Goal: Task Accomplishment & Management: Manage account settings

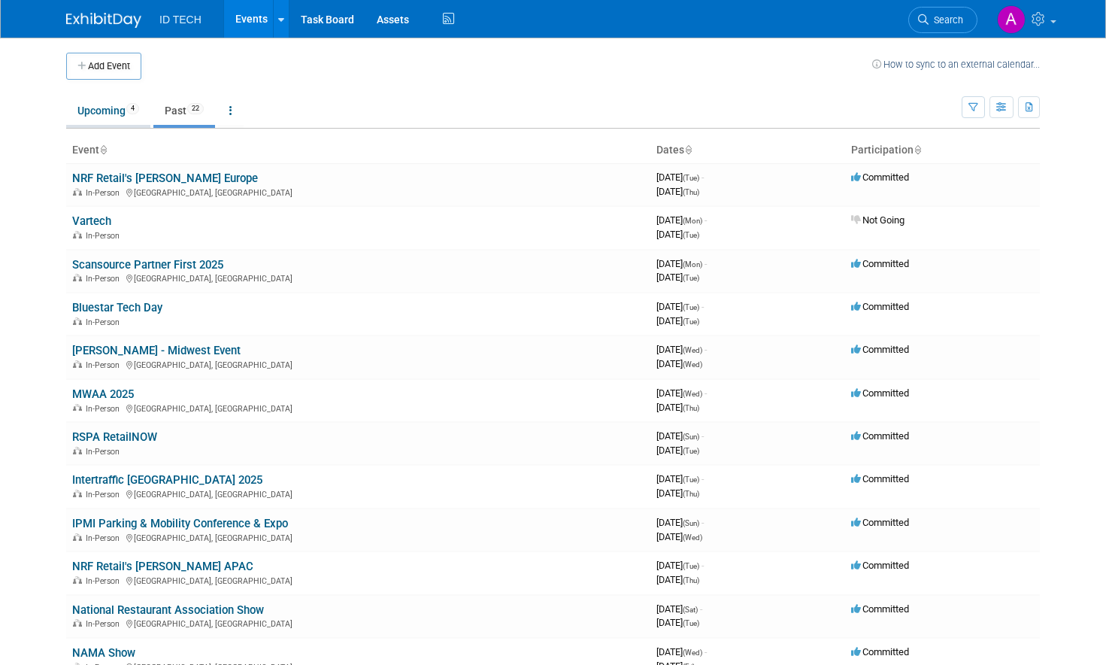
click at [108, 113] on link "Upcoming 4" at bounding box center [108, 110] width 84 height 29
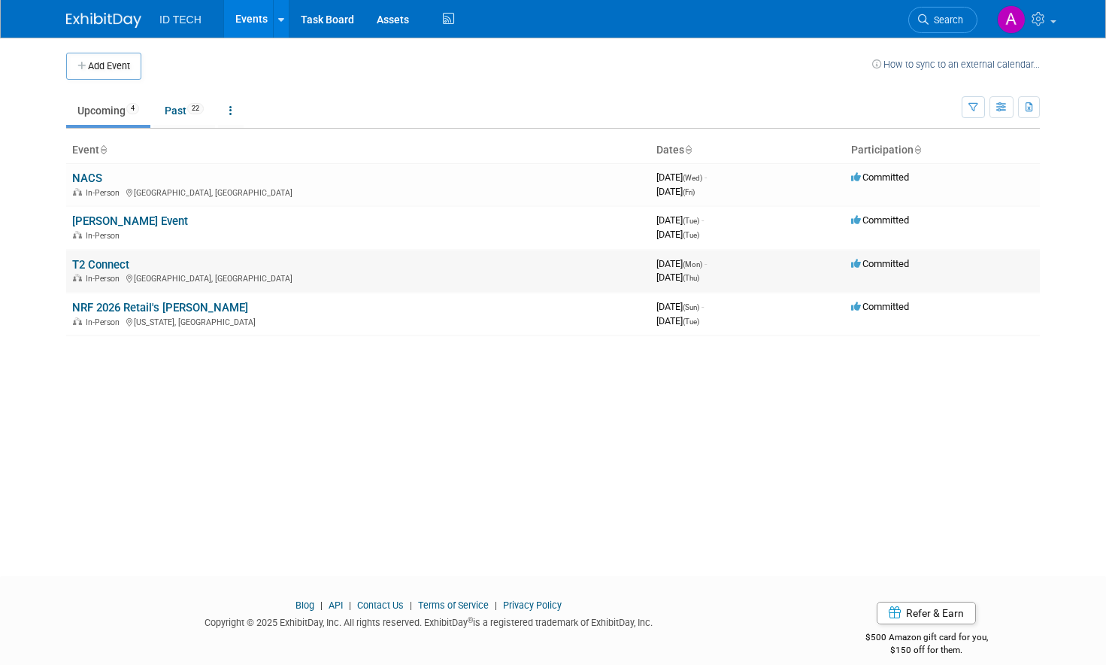
click at [90, 272] on div "In-Person Indianapolis, IN" at bounding box center [358, 277] width 572 height 12
click at [95, 262] on link "T2 Connect" at bounding box center [100, 265] width 57 height 14
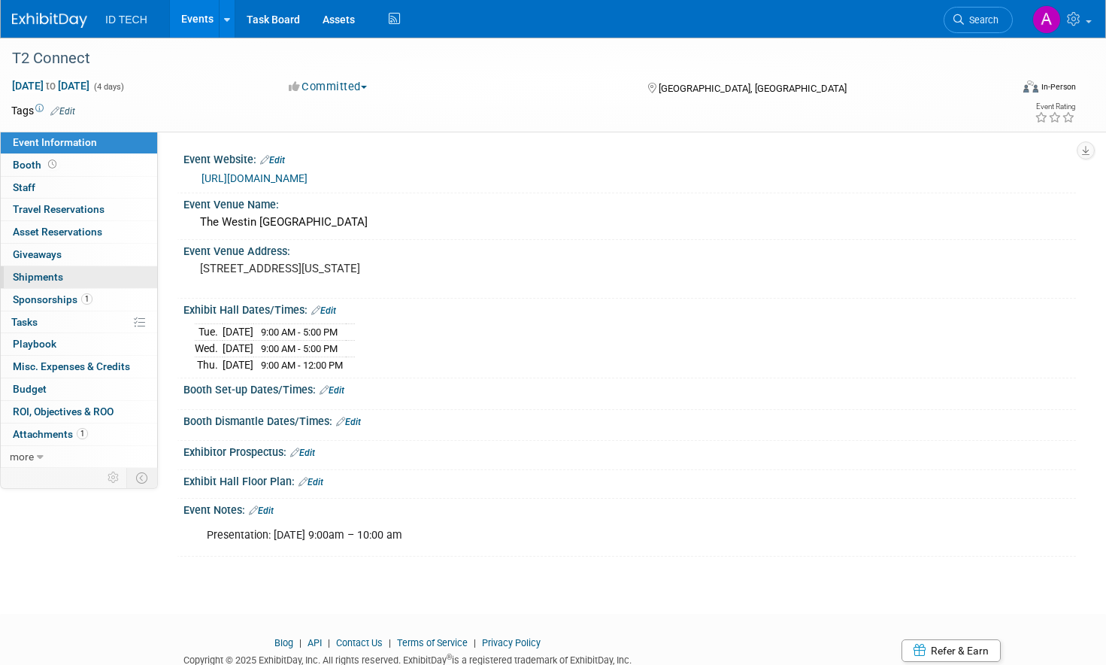
click at [55, 274] on span "Shipments 0" at bounding box center [38, 277] width 50 height 12
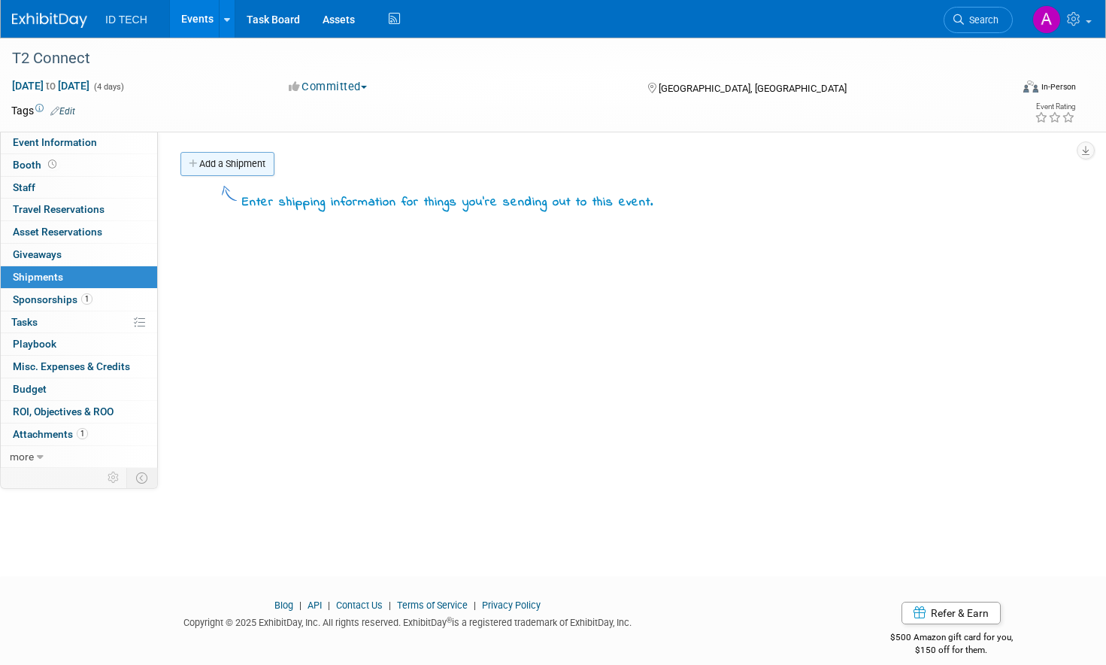
click at [241, 164] on link "Add a Shipment" at bounding box center [227, 164] width 94 height 24
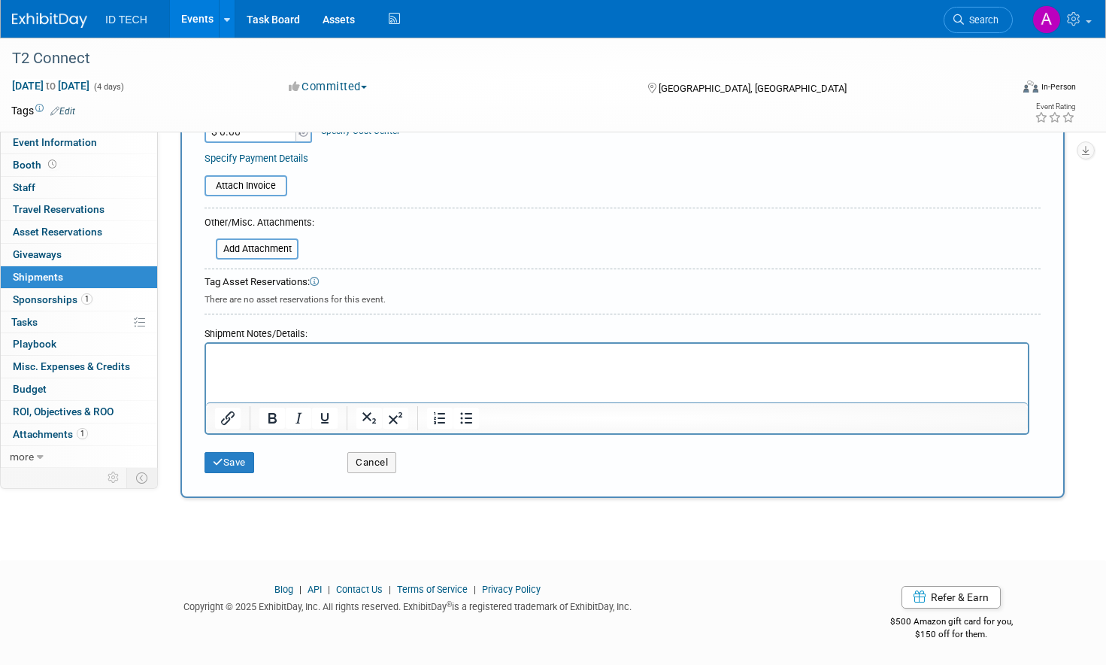
scroll to position [344, 0]
type input "to hotel"
click at [453, 364] on html at bounding box center [617, 353] width 822 height 21
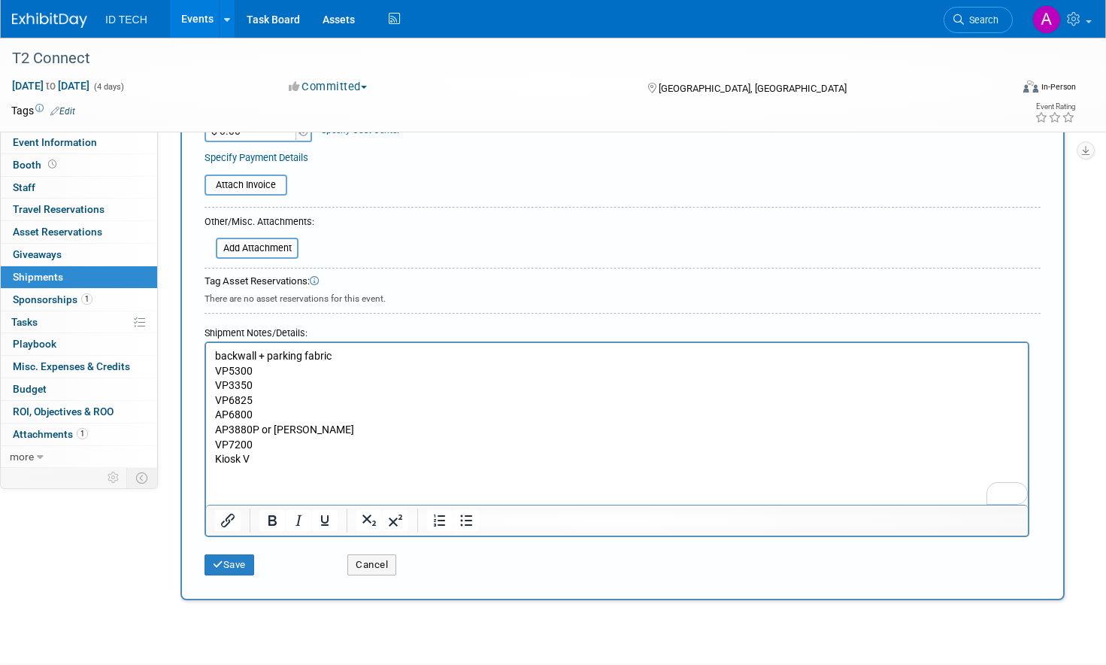
drag, startPoint x: 243, startPoint y: 480, endPoint x: 250, endPoint y: 470, distance: 12.9
click at [243, 467] on html "backwall + parking fabric VP5300 VP3350 VP6825 AP6800 AP3880P or Landi VP7200 K…" at bounding box center [617, 405] width 822 height 124
click at [262, 462] on p "Kiosk V" at bounding box center [617, 459] width 804 height 15
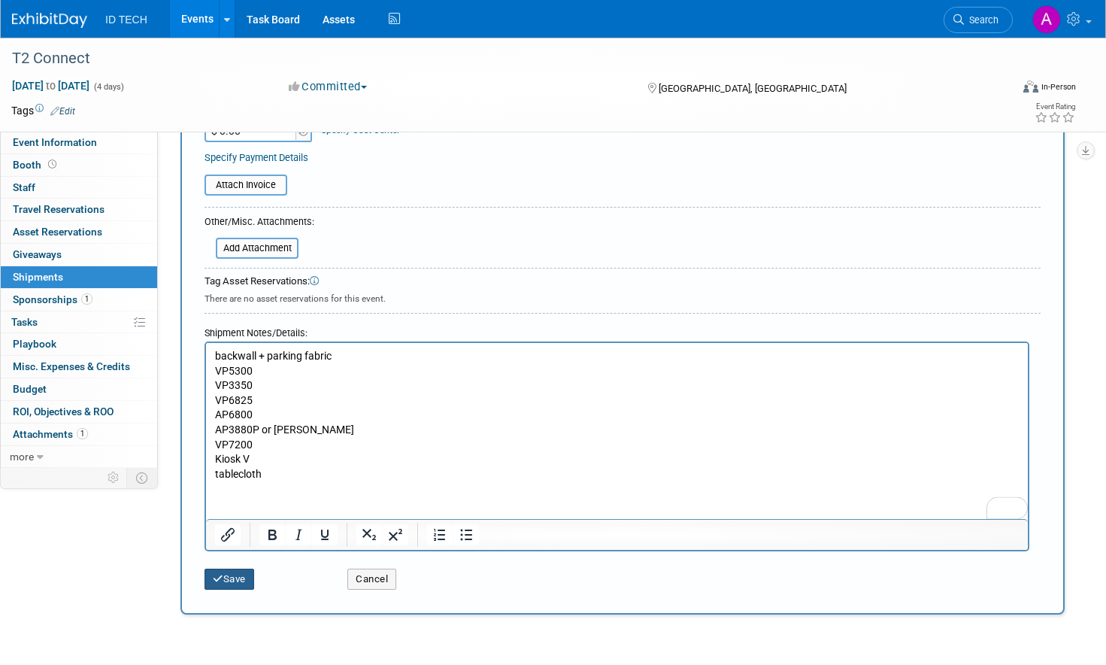
click at [232, 582] on button "Save" at bounding box center [229, 578] width 50 height 21
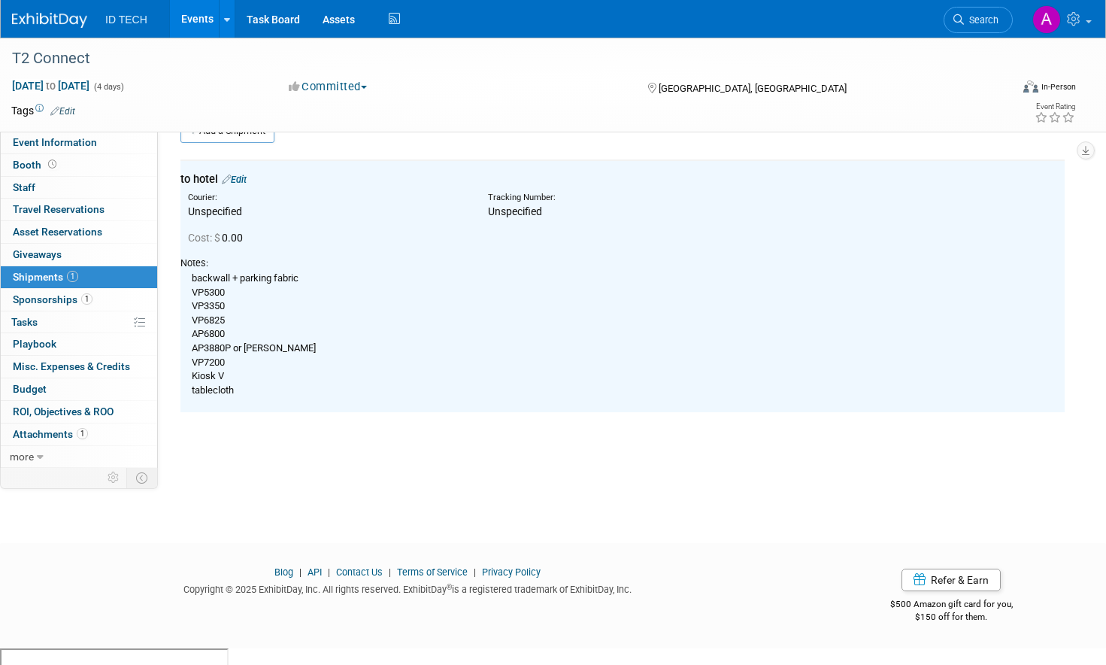
scroll to position [17, 0]
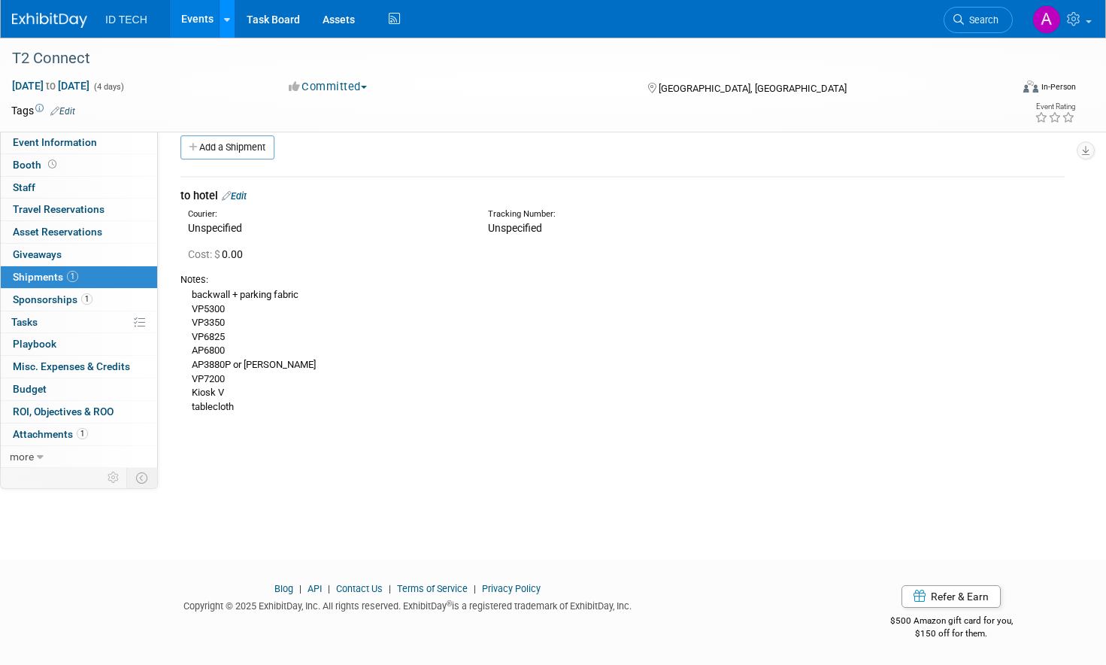
click at [226, 25] on div at bounding box center [227, 18] width 6 height 15
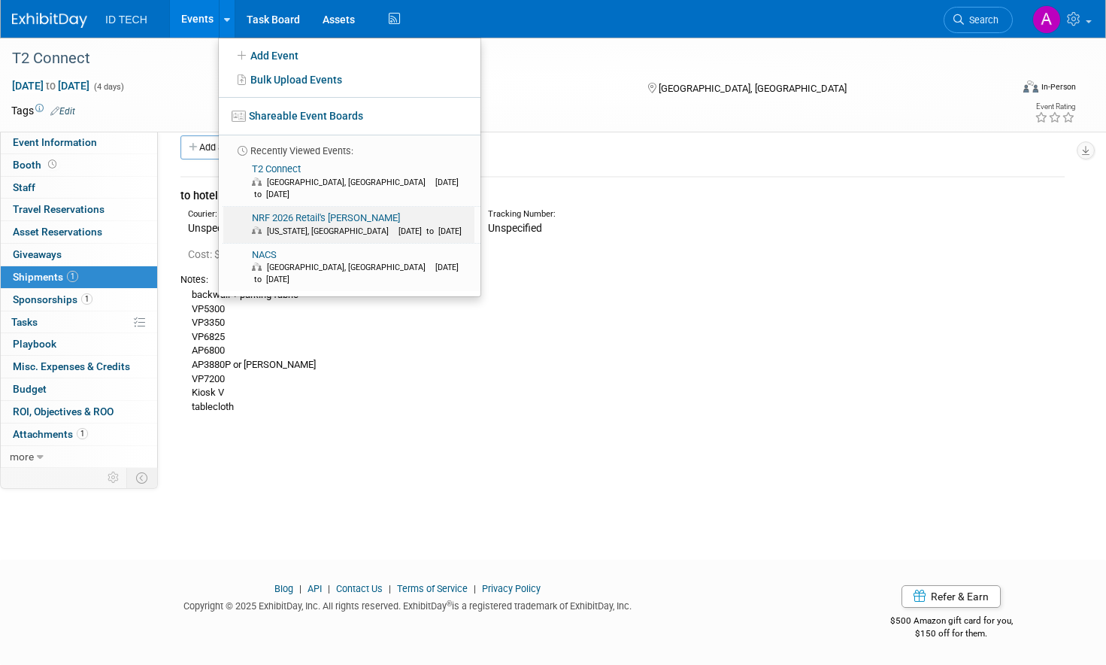
click at [344, 207] on link "NRF 2026 Retail's Big Show New York, NY Jan 11, 2026 to Jan 13, 2026" at bounding box center [348, 225] width 251 height 36
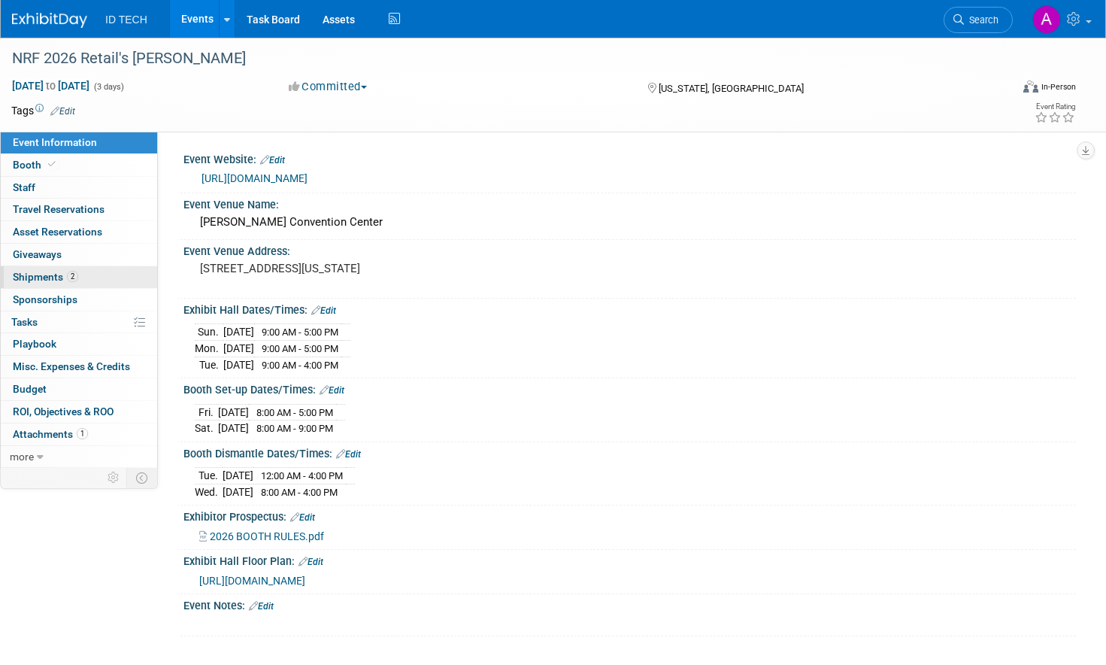
click at [38, 277] on span "Shipments 2" at bounding box center [45, 277] width 65 height 12
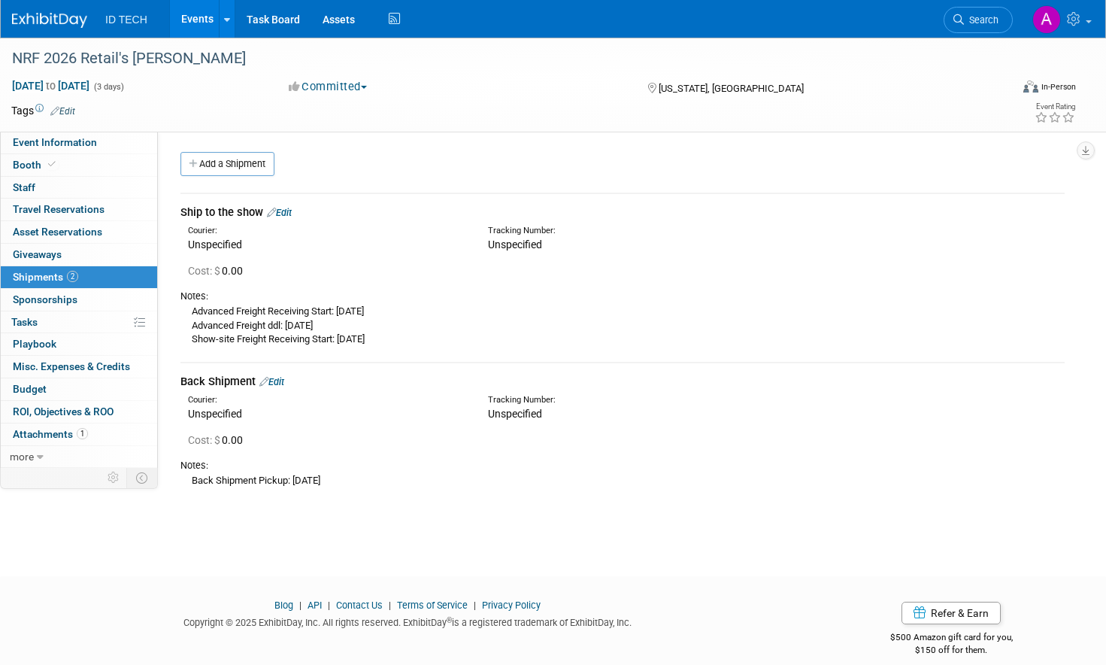
click at [276, 215] on icon at bounding box center [271, 212] width 9 height 10
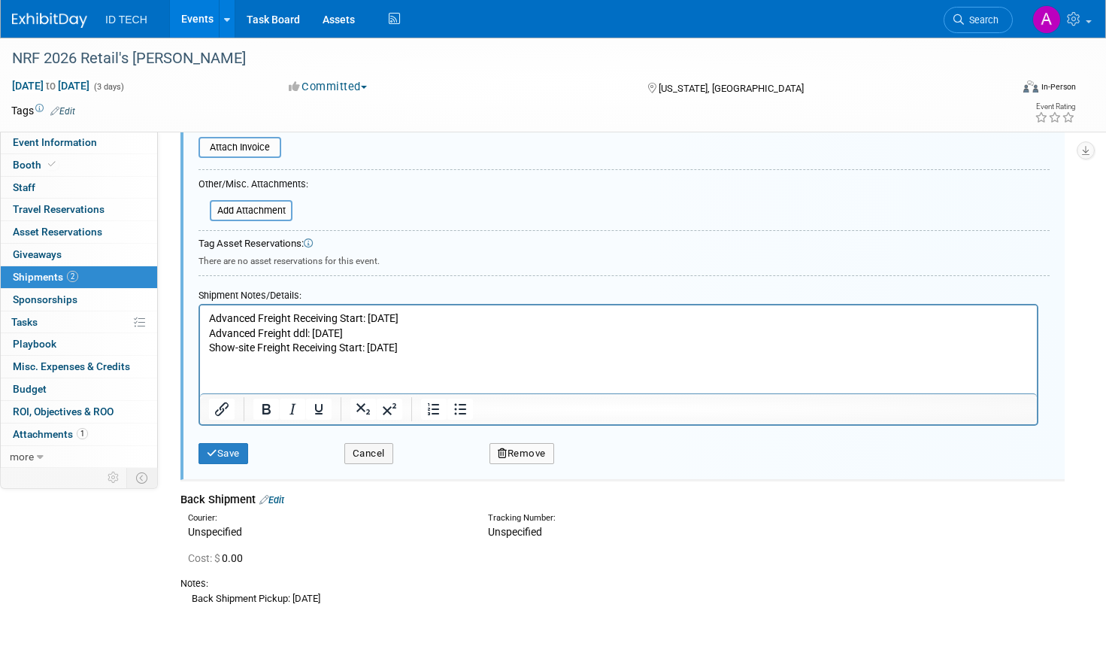
scroll to position [398, 0]
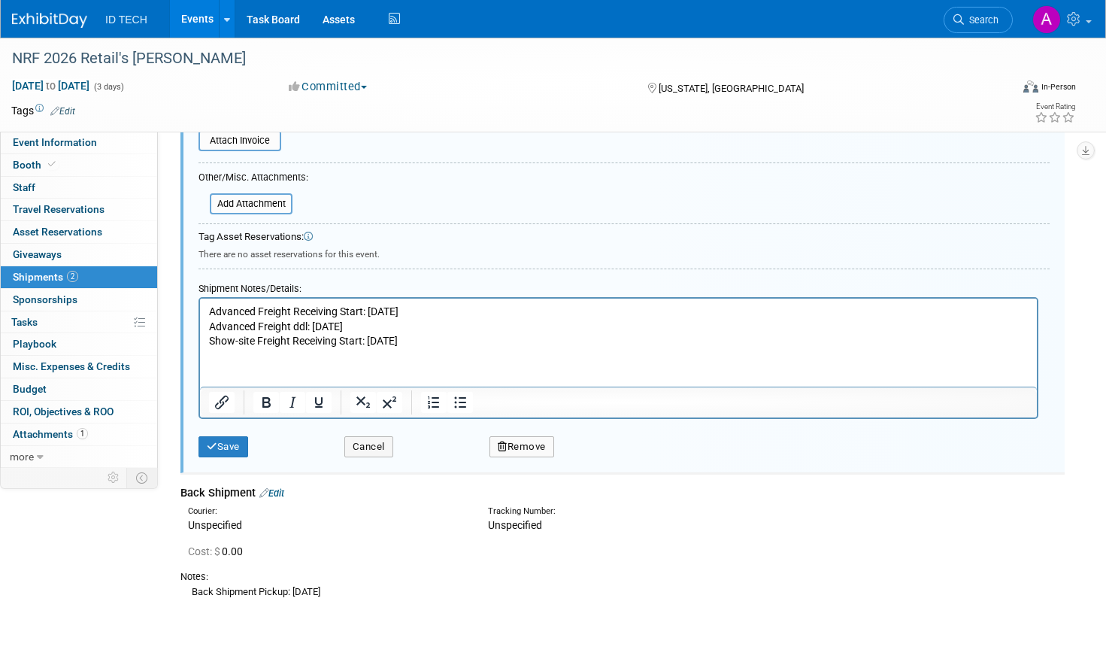
click at [240, 349] on html "Advanced Freight Receiving Start: Mon., 12/08 Advanced Freight ddl: Fri., 12/26…" at bounding box center [618, 323] width 837 height 50
click at [304, 323] on p "Advanced Freight Receiving Start: Mon., 12/08 Advanced Freight ddl: Fri., 12/26…" at bounding box center [618, 326] width 819 height 44
click at [432, 310] on p "Advanced Freight Receiving Start: Mon., 12/08 Advanced Freight ddl: Fri., 12/26…" at bounding box center [618, 326] width 819 height 44
click at [483, 341] on p "Advanced Freight Receiving Start: Mon., 12/08 Advanced Freight ddl: Fri., 12/26…" at bounding box center [618, 326] width 819 height 44
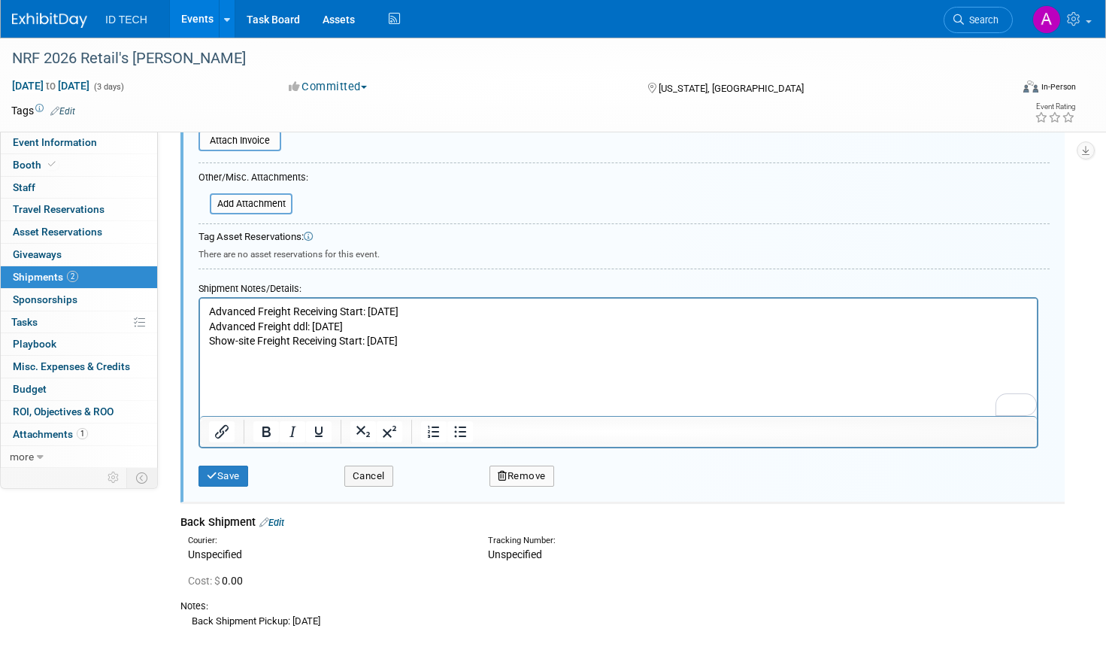
paste body "To enrich screen reader interactions, please activate Accessibility in Grammarl…"
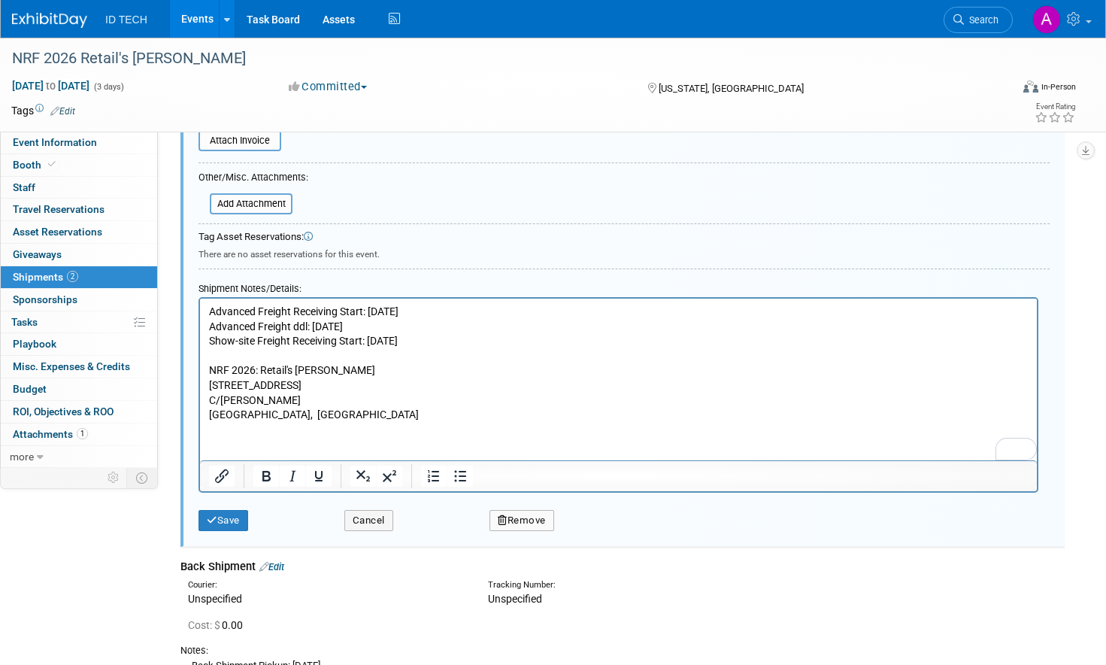
click at [282, 423] on html "Advanced Freight Receiving Start: Mon., 12/08 Advanced Freight ddl: Fri., 12/26…" at bounding box center [618, 360] width 837 height 124
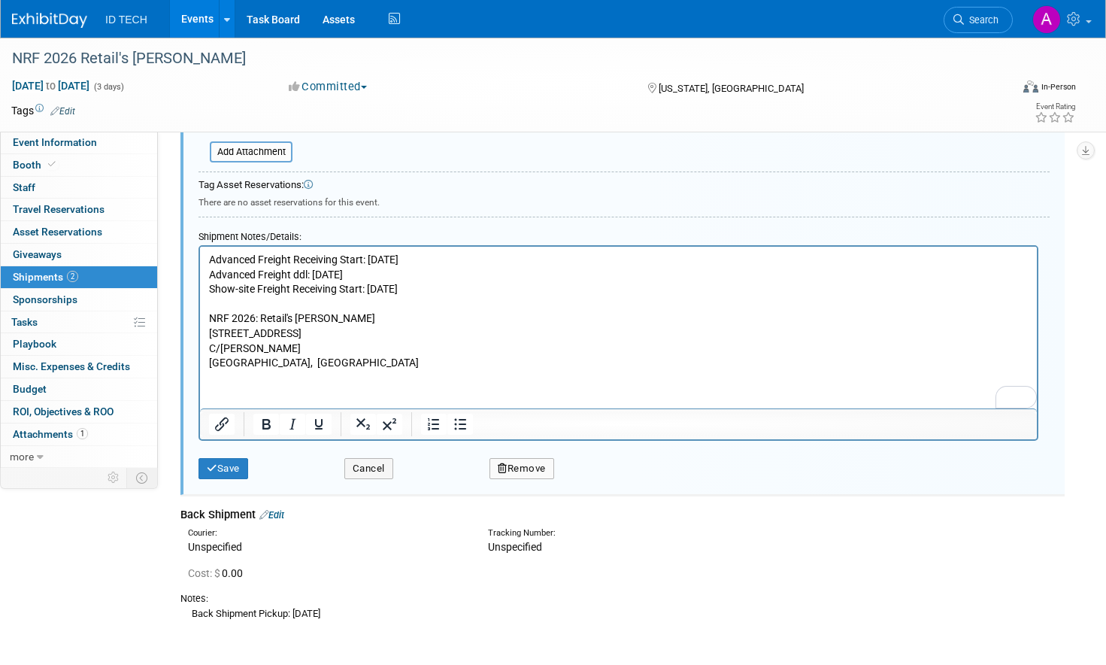
scroll to position [474, 0]
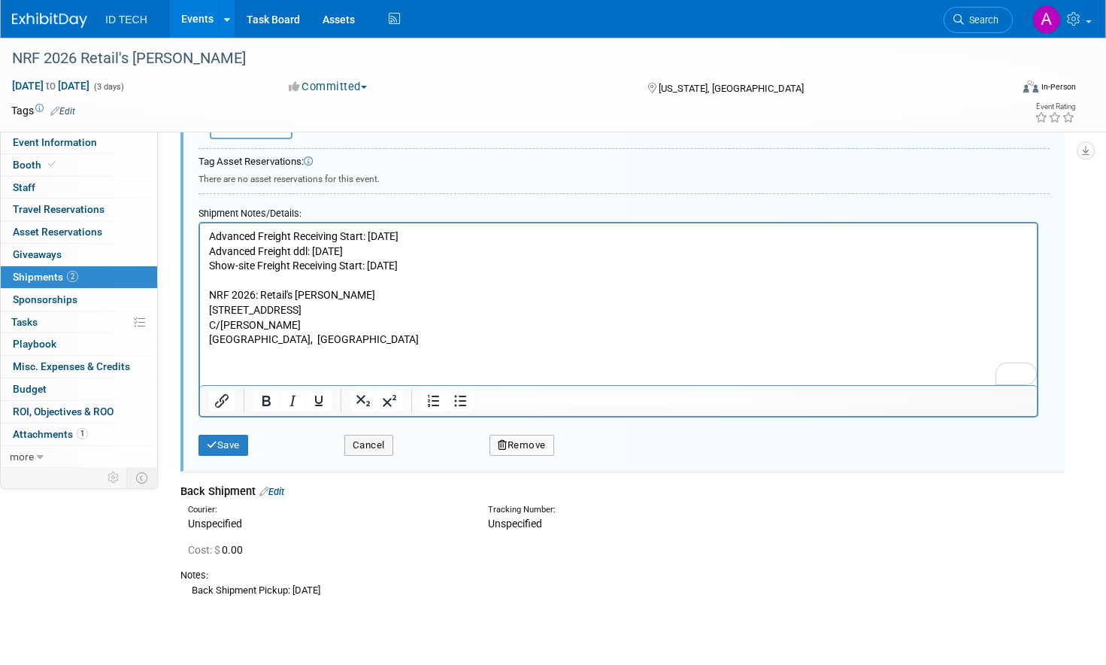
click at [233, 278] on p "To enrich screen reader interactions, please activate Accessibility in Grammarl…" at bounding box center [618, 281] width 819 height 15
click at [218, 438] on button "Save" at bounding box center [223, 445] width 50 height 21
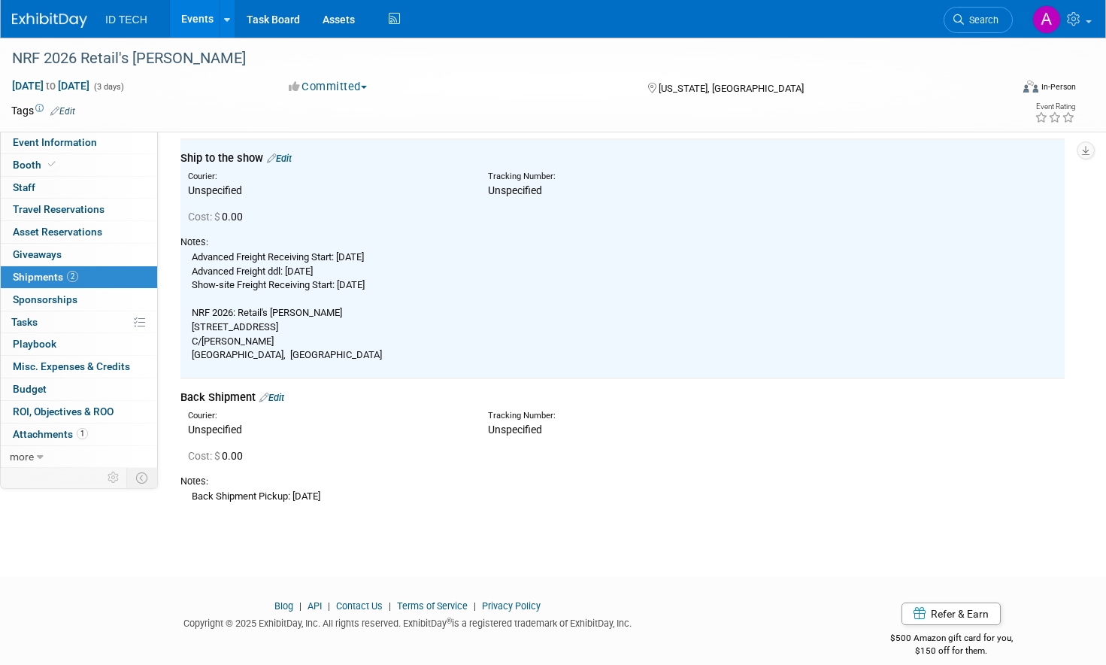
scroll to position [71, 0]
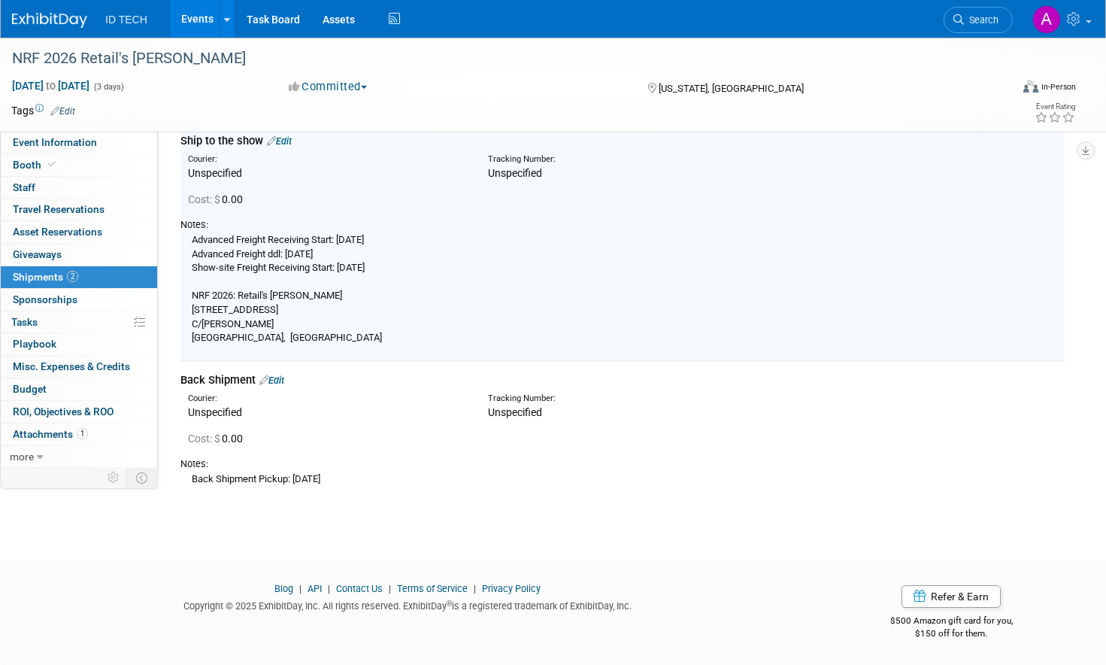
click at [278, 380] on link "Edit" at bounding box center [271, 379] width 25 height 11
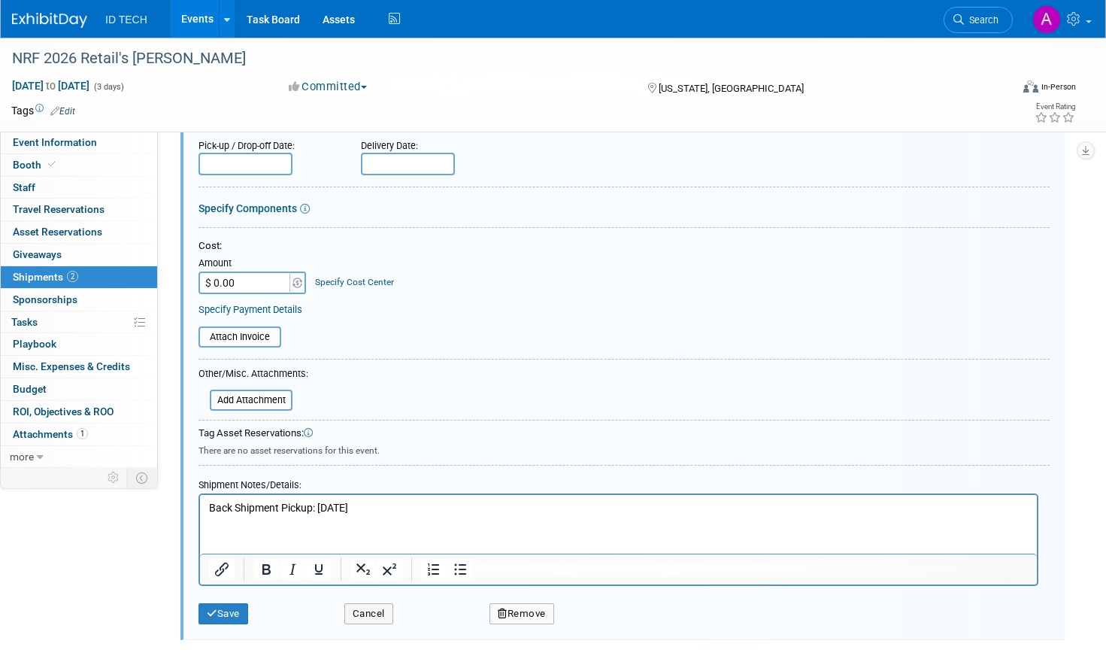
scroll to position [487, 0]
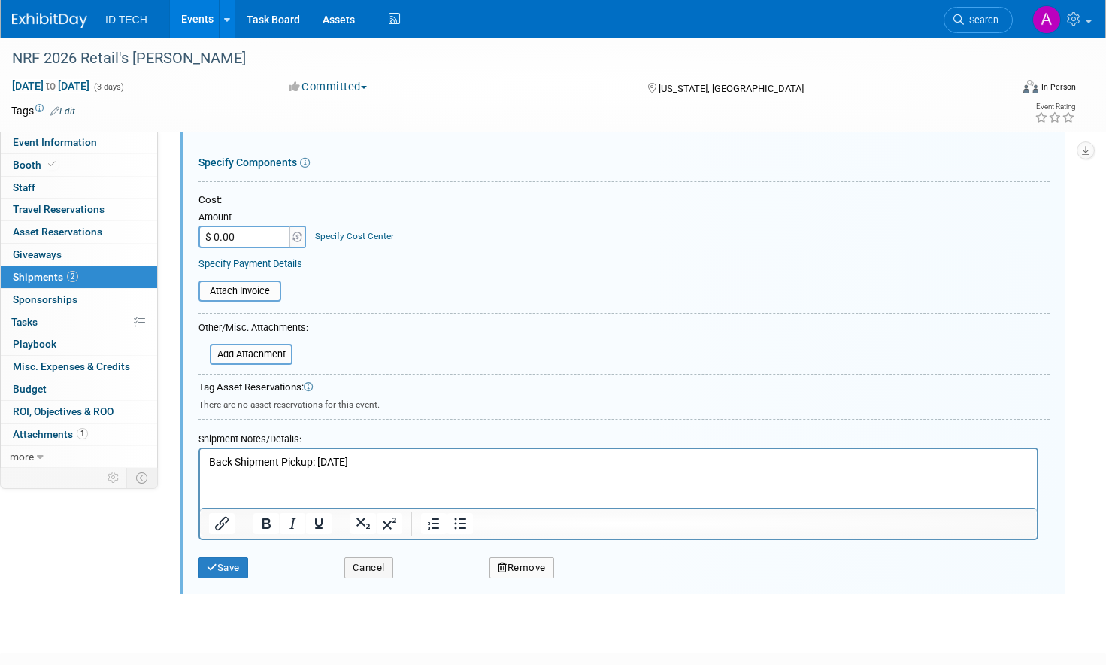
click at [391, 468] on p "Back Shipment Pickup: Wed., 01/14" at bounding box center [618, 462] width 819 height 15
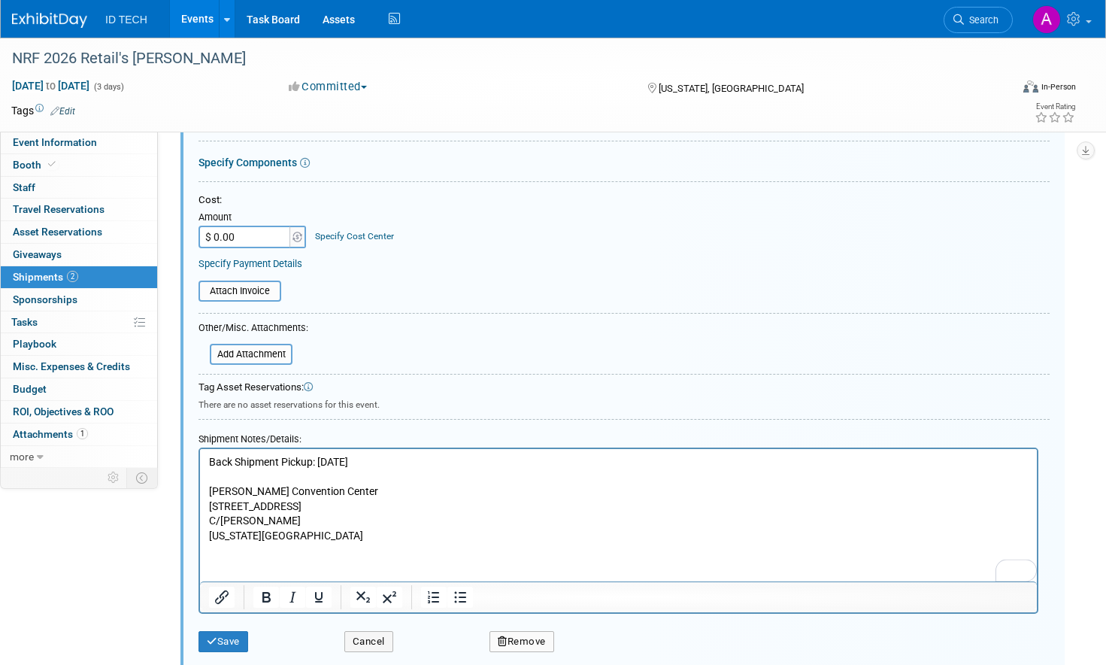
click at [209, 489] on p "Jacob K Javits Convention Center" at bounding box center [618, 491] width 819 height 15
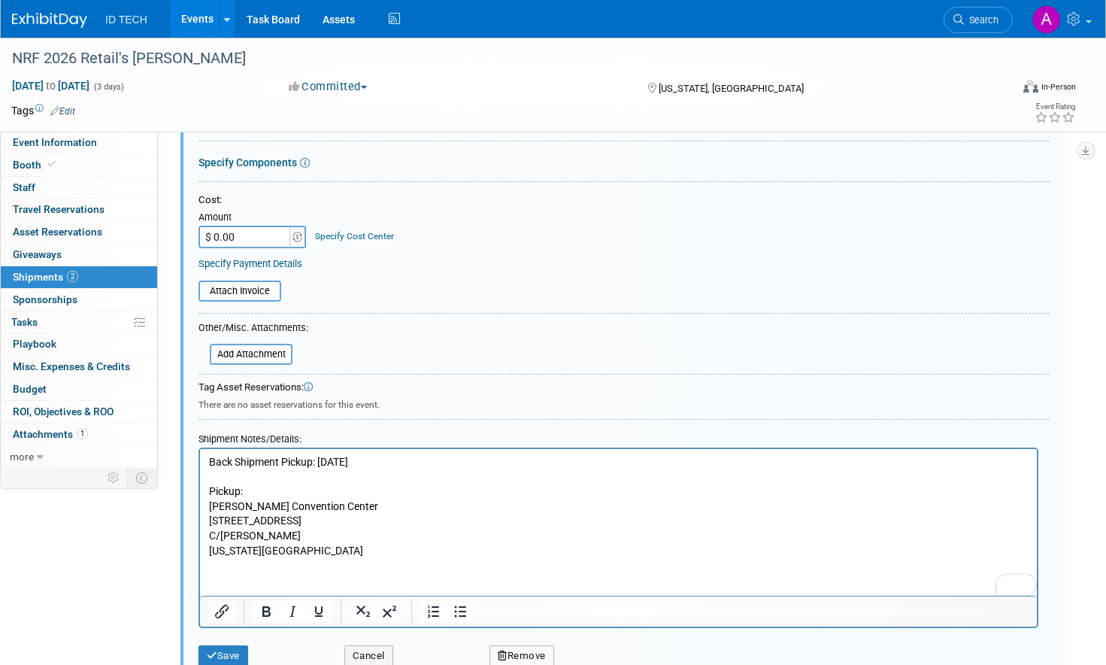
click at [368, 558] on html "Back Shipment Pickup: Wed., 01/14 Pickup: Jacob K Javits Convention Center 369 …" at bounding box center [618, 503] width 837 height 109
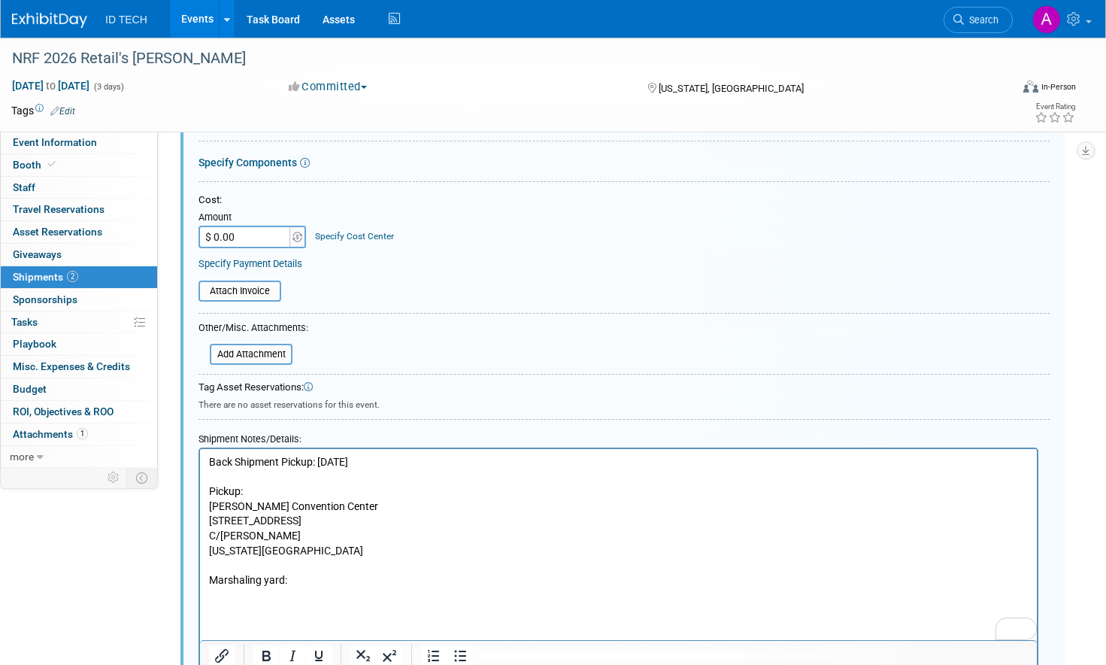
click at [220, 597] on p "To enrich screen reader interactions, please activate Accessibility in Grammarl…" at bounding box center [618, 594] width 819 height 15
click at [247, 579] on p "Marshaling yard:" at bounding box center [618, 580] width 819 height 15
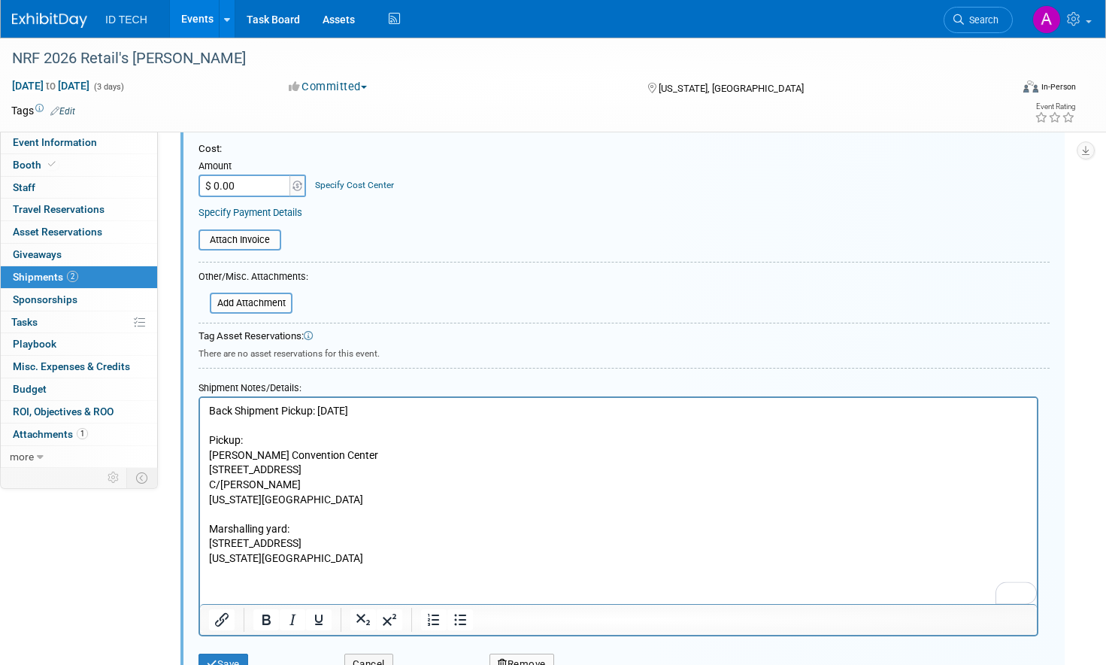
scroll to position [638, 0]
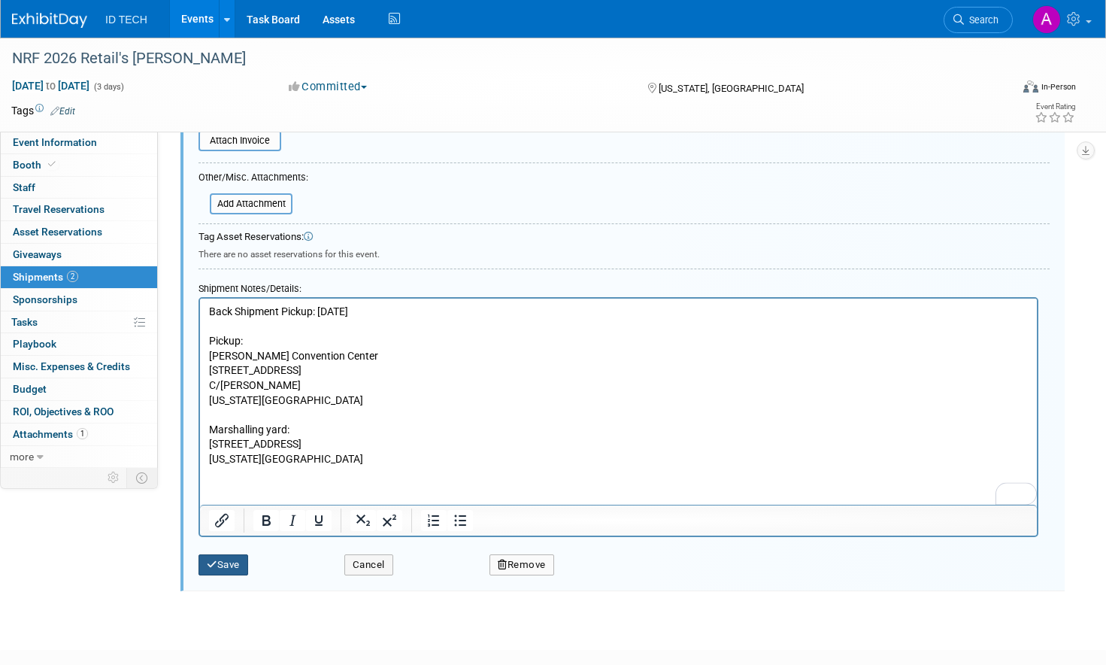
click at [217, 558] on button "Save" at bounding box center [223, 564] width 50 height 21
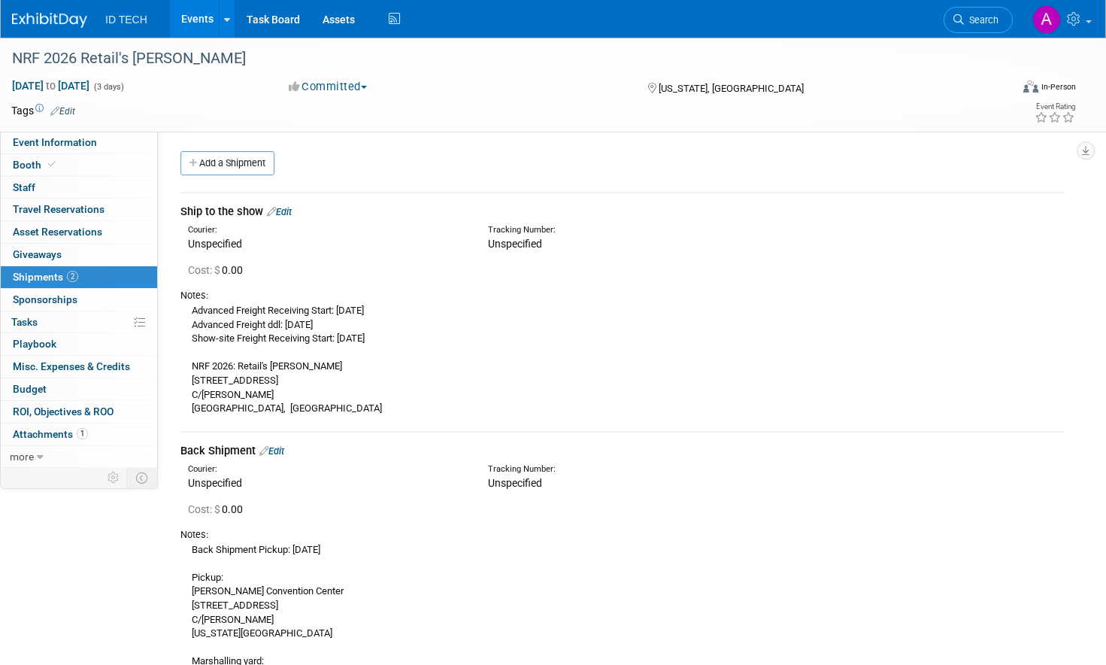
scroll to position [0, 0]
click at [460, 326] on div "Advanced Freight Receiving Start: Mon., 12/08 Advanced Freight ddl: Fri., 12/26…" at bounding box center [622, 360] width 884 height 114
click at [281, 214] on link "Edit" at bounding box center [279, 212] width 25 height 11
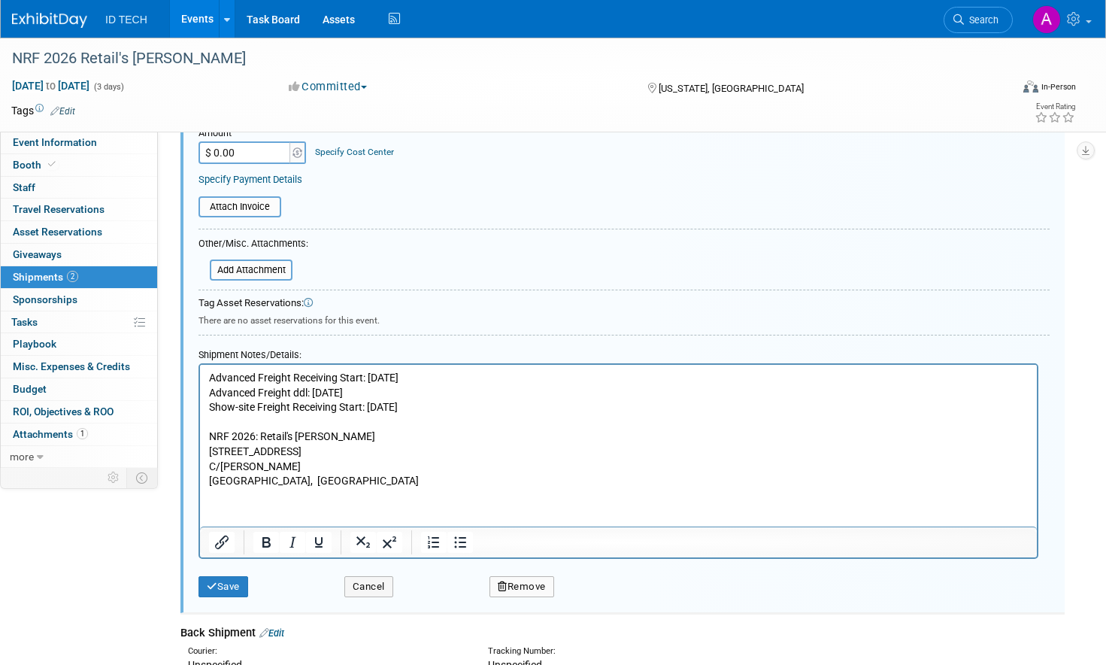
scroll to position [474, 0]
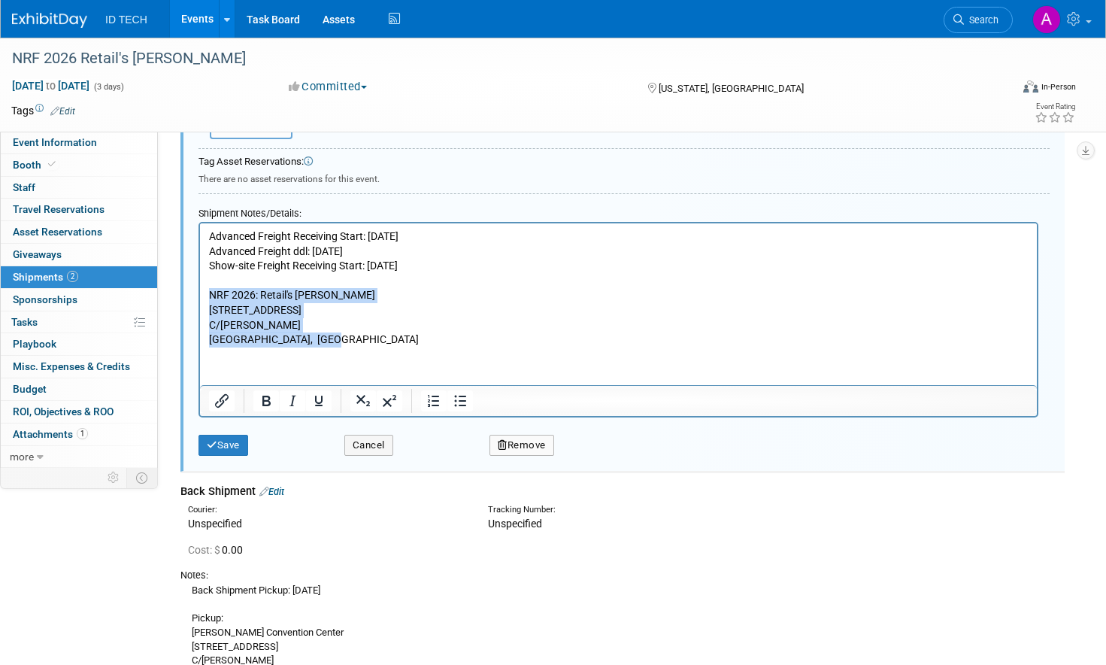
drag, startPoint x: 210, startPoint y: 295, endPoint x: 348, endPoint y: 344, distance: 146.0
click at [348, 344] on p "Advanced Freight Receiving Start: Mon., 12/08 Advanced Freight ddl: Fri., 12/26…" at bounding box center [618, 288] width 819 height 118
copy p "NRF 2026: Retail's Big Show 140 Central Ave, Ste 130 C/O Freeman Kearny, NJ 070…"
drag, startPoint x: 210, startPoint y: 236, endPoint x: 434, endPoint y: 248, distance: 224.4
click at [434, 248] on p "Advanced Freight Receiving Start: Mon., 12/08 Advanced Freight ddl: Fri., 12/26…" at bounding box center [618, 288] width 819 height 118
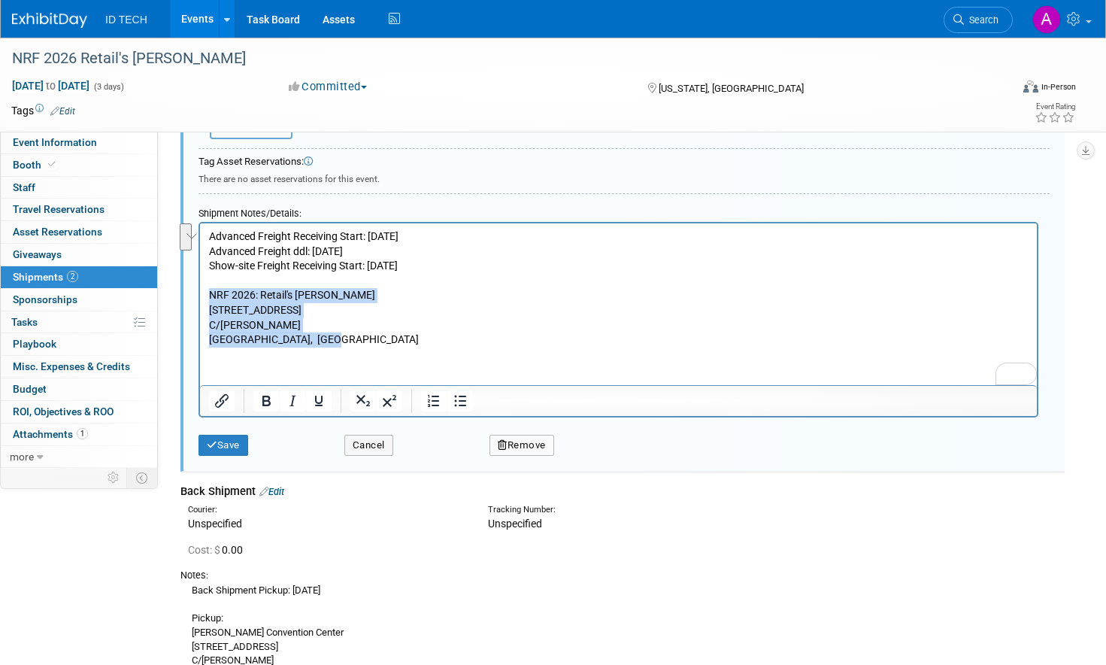
copy p "Advanced Freight Receiving Start: Mon., 12/08 Advanced Freight ddl: Fri., 12/26"
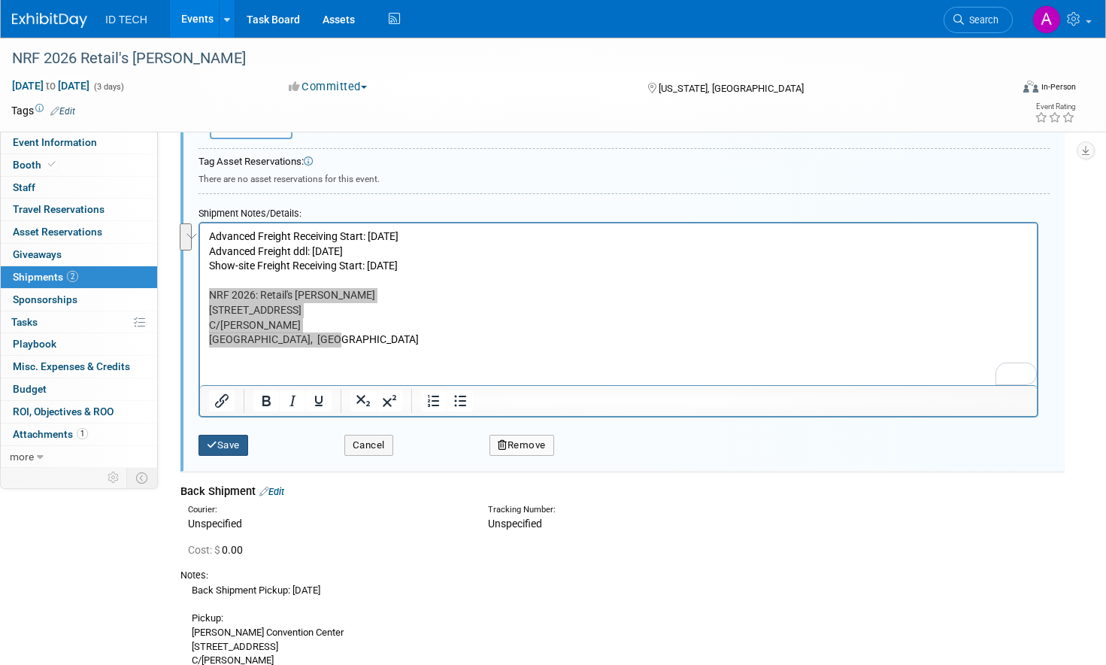
drag, startPoint x: 220, startPoint y: 443, endPoint x: 377, endPoint y: 422, distance: 158.5
click at [220, 443] on button "Save" at bounding box center [223, 445] width 50 height 21
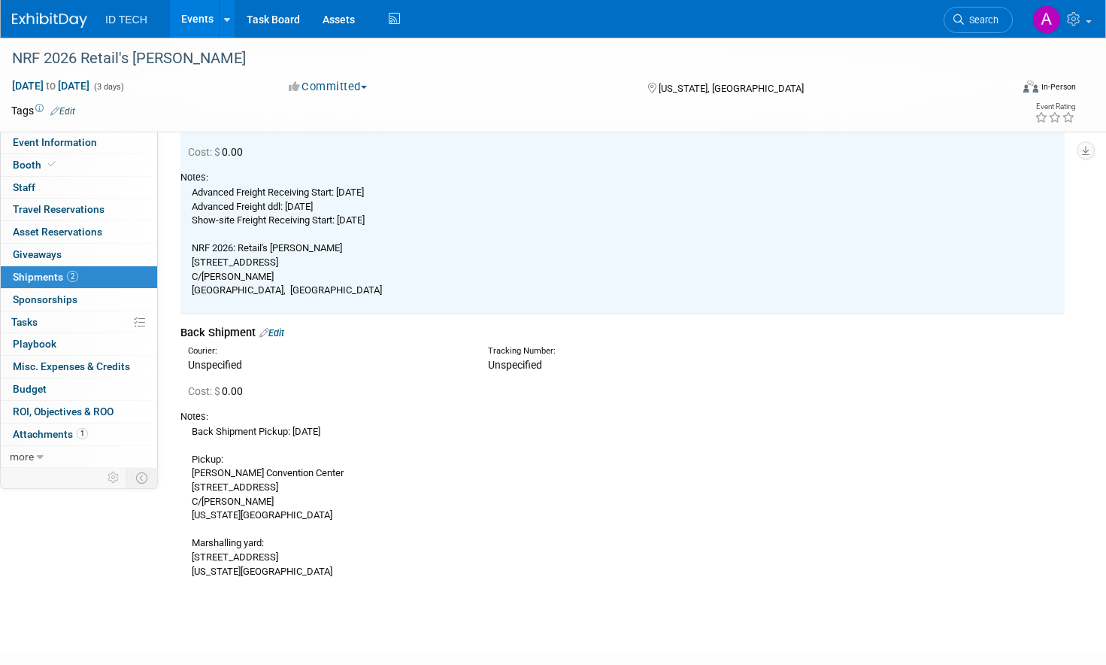
scroll to position [211, 0]
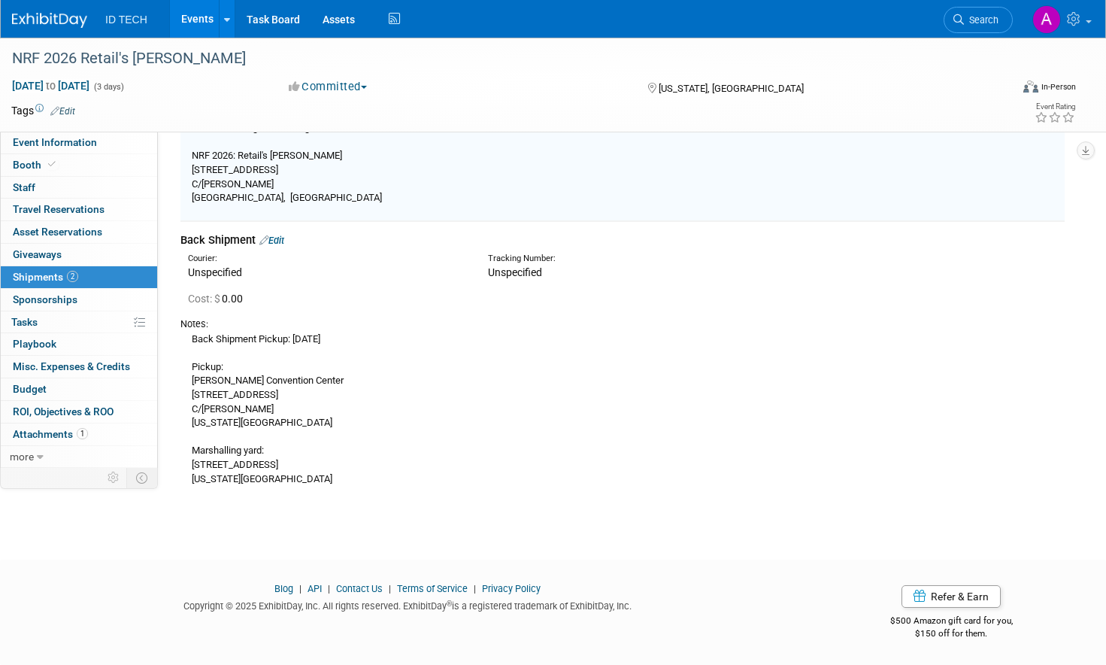
click at [284, 241] on link "Edit" at bounding box center [271, 240] width 25 height 11
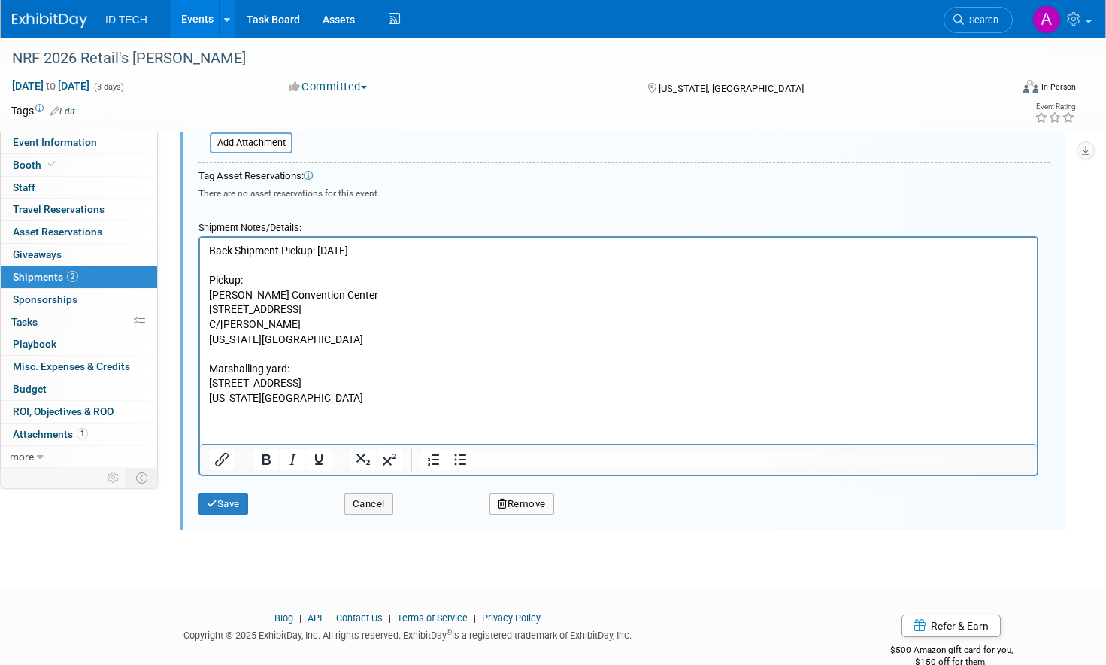
scroll to position [713, 0]
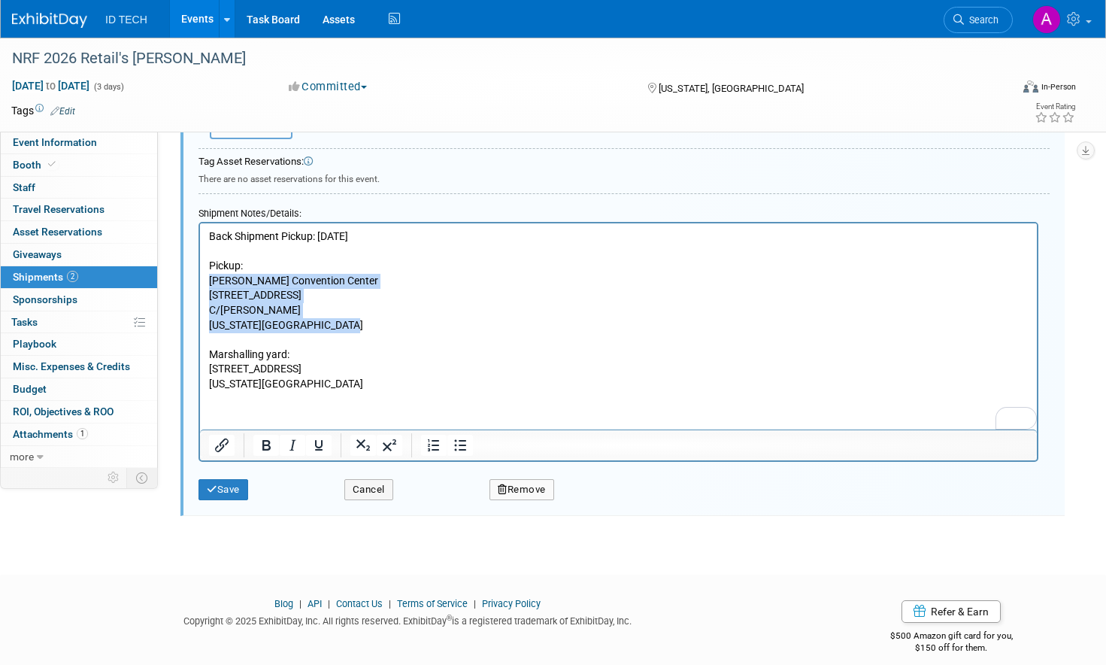
drag, startPoint x: 209, startPoint y: 280, endPoint x: 420, endPoint y: 329, distance: 216.7
click at [420, 329] on p "Back Shipment Pickup: Wed., 01/14 Pickup: Jacob K Javits Convention Center 369 …" at bounding box center [618, 310] width 819 height 162
copy p "Jacob K Javits Convention Center 369 12th Ave C/O Freeman New York, NY 10018, U…"
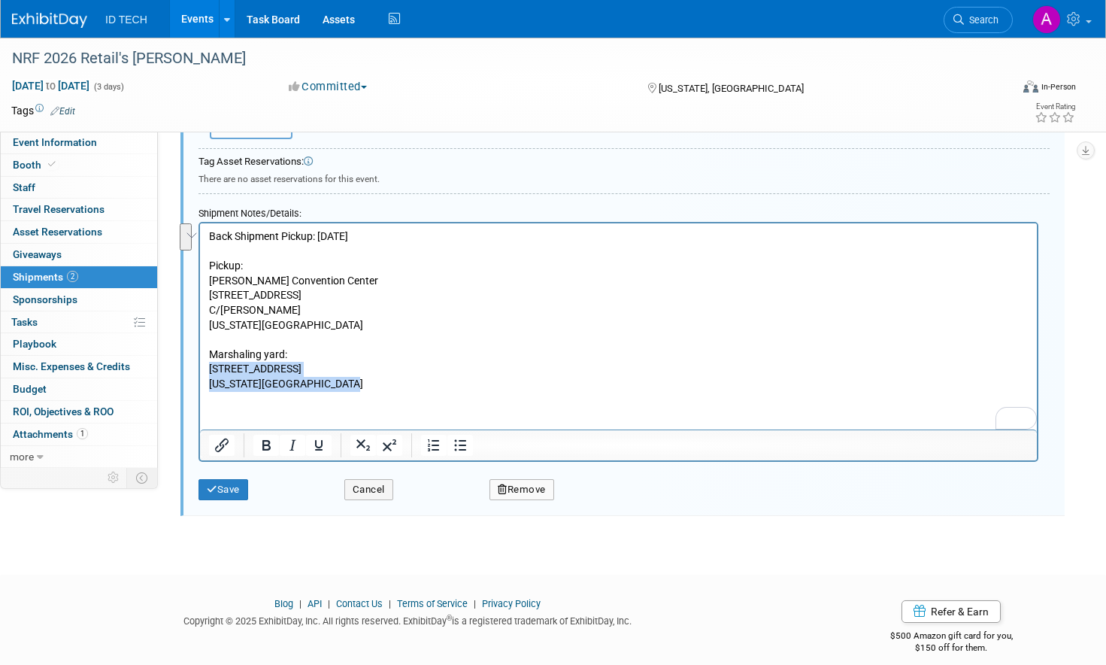
drag, startPoint x: 350, startPoint y: 383, endPoint x: 189, endPoint y: 371, distance: 160.6
click at [200, 371] on html "Back Shipment Pickup: Wed., 01/14 Pickup: Jacob K Javits Convention Center 369 …" at bounding box center [618, 307] width 837 height 168
copy p "369 12th Ave New York, NY 10018, USA"
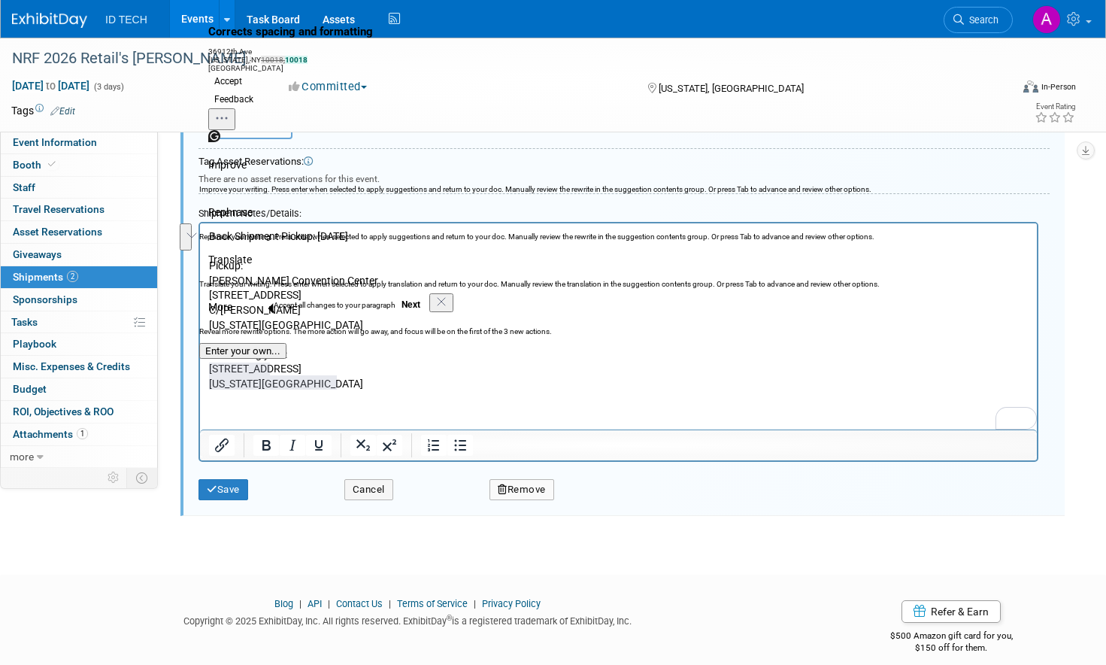
click at [404, 392] on html "Back Shipment Pickup: Wed., 01/14 Pickup: Jacob K Javits Convention Center 369 …" at bounding box center [618, 307] width 837 height 168
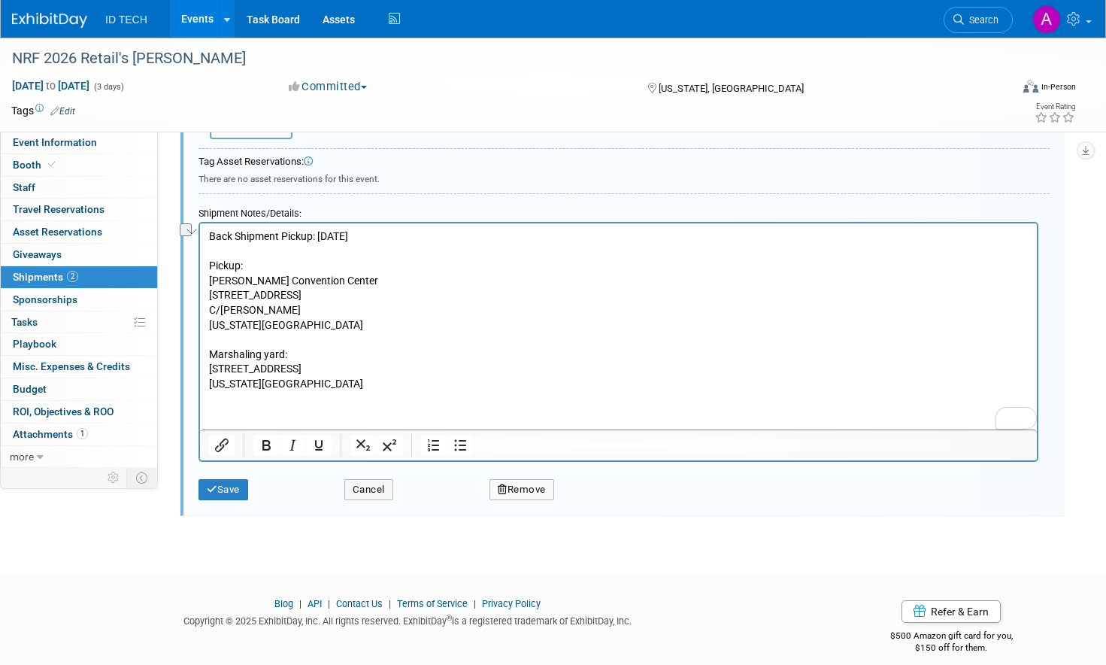
drag, startPoint x: 380, startPoint y: 237, endPoint x: 323, endPoint y: 237, distance: 56.4
click at [323, 237] on p "Back Shipment Pickup: Wed., 01/14 Pickup: Jacob K Javits Convention Center 369 …" at bounding box center [618, 310] width 819 height 162
copy p "Wed., 01/14"
